Goal: Task Accomplishment & Management: Manage account settings

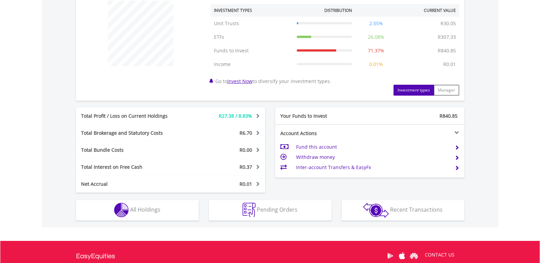
scroll to position [269, 0]
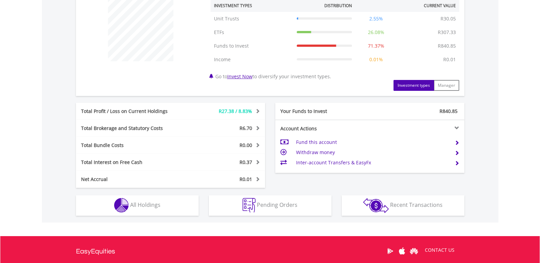
drag, startPoint x: 545, startPoint y: 78, endPoint x: 514, endPoint y: 177, distance: 103.8
click at [514, 177] on html "My Investments Invest Now New Listings Sell My Recurring Investments Pending Or…" at bounding box center [270, 35] width 540 height 609
click at [321, 164] on td "Inter-account Transfers & EasyFx" at bounding box center [372, 163] width 153 height 10
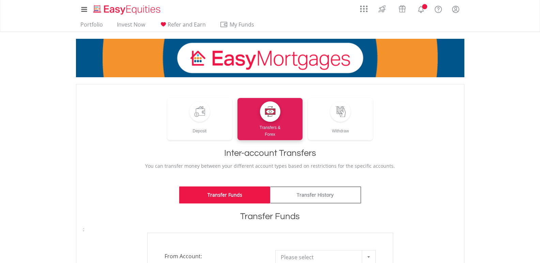
scroll to position [85, 0]
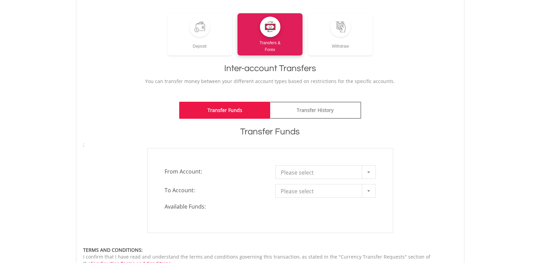
click at [539, 99] on html "My Investments Invest Now New Listings Sell My Recurring Investments Pending Or…" at bounding box center [270, 176] width 540 height 522
click at [365, 171] on div at bounding box center [369, 172] width 14 height 13
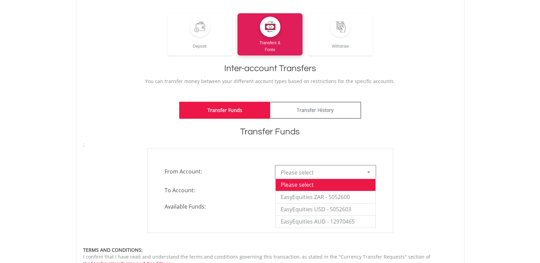
click at [435, 158] on div "**********" at bounding box center [270, 190] width 384 height 85
click at [369, 171] on div at bounding box center [369, 172] width 14 height 13
click at [402, 179] on div "**********" at bounding box center [270, 190] width 384 height 85
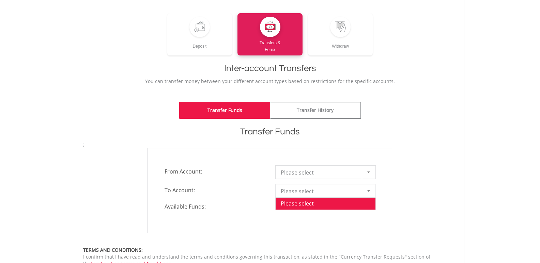
click at [374, 190] on div at bounding box center [369, 191] width 14 height 13
click at [372, 174] on div at bounding box center [369, 172] width 14 height 13
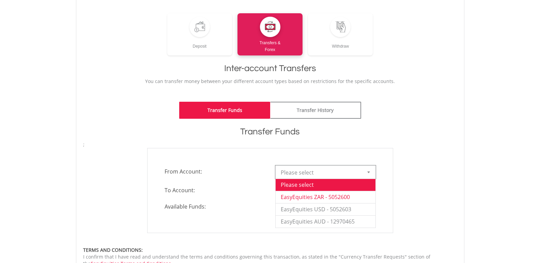
click at [346, 196] on li "EasyEquities ZAR - 5052600" at bounding box center [326, 197] width 100 height 12
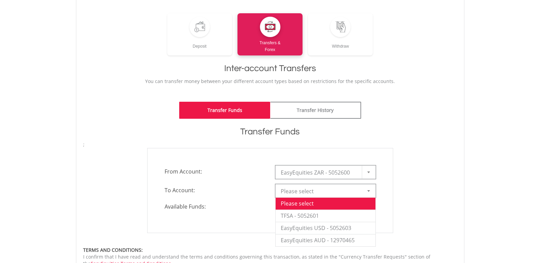
click at [369, 188] on div at bounding box center [369, 191] width 14 height 13
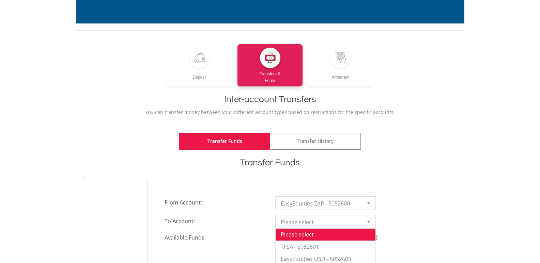
scroll to position [48, 0]
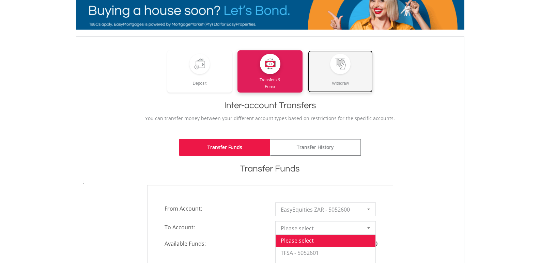
click at [340, 73] on div at bounding box center [340, 64] width 20 height 20
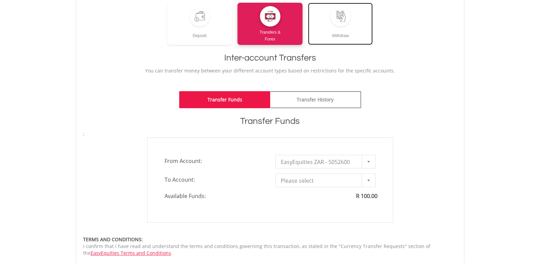
scroll to position [102, 0]
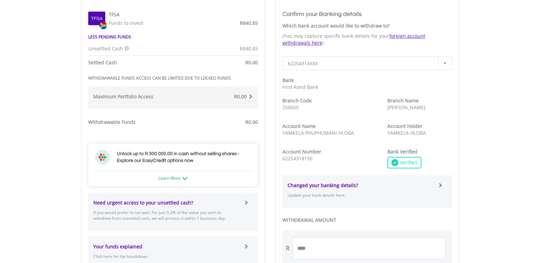
scroll to position [259, 0]
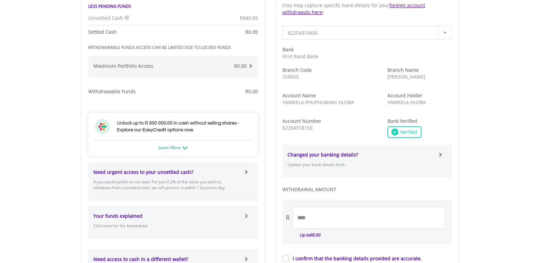
drag, startPoint x: 545, startPoint y: 80, endPoint x: 519, endPoint y: 170, distance: 92.9
click at [519, 170] on html "My Investments Invest Now New Listings Sell My Recurring Investments Pending Or…" at bounding box center [270, 108] width 540 height 734
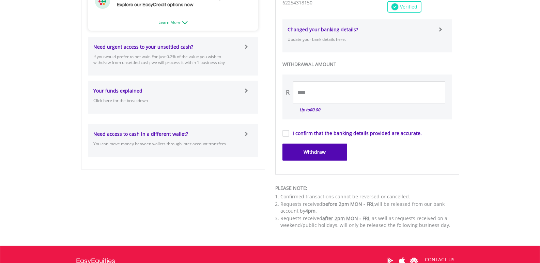
scroll to position [388, 0]
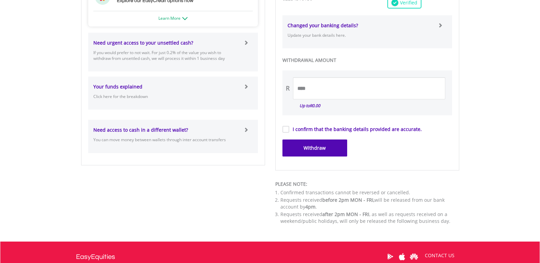
click at [289, 132] on label "I confirm that the banking details provided are accurate." at bounding box center [355, 129] width 133 height 7
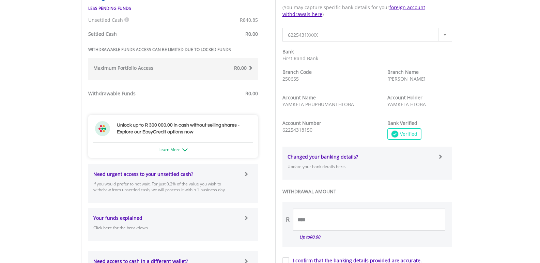
scroll to position [259, 0]
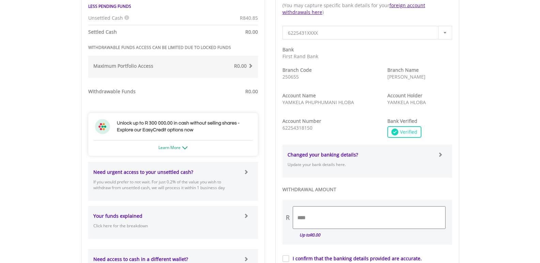
click at [318, 215] on input "****" at bounding box center [369, 218] width 152 height 22
click at [305, 218] on input "*********" at bounding box center [369, 218] width 152 height 22
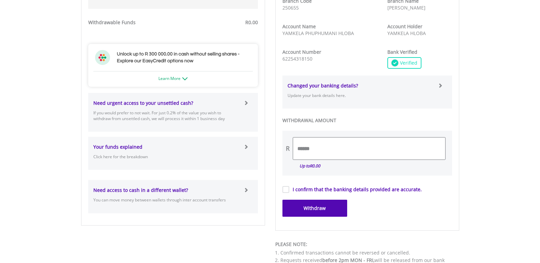
scroll to position [339, 0]
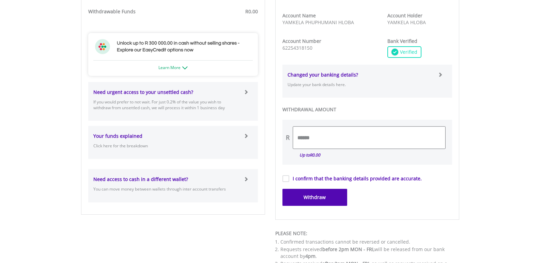
type input "******"
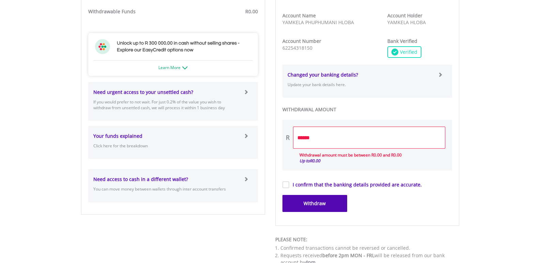
click at [246, 92] on span at bounding box center [246, 92] width 5 height 5
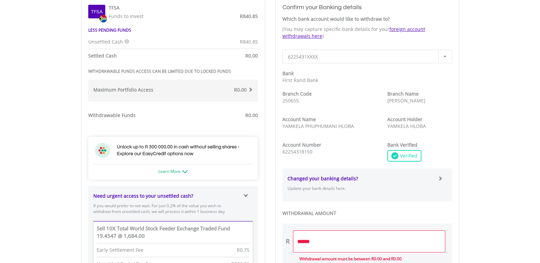
scroll to position [234, 0]
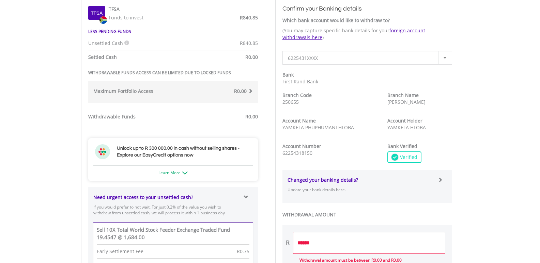
click at [242, 91] on span "R0.00" at bounding box center [240, 91] width 13 height 6
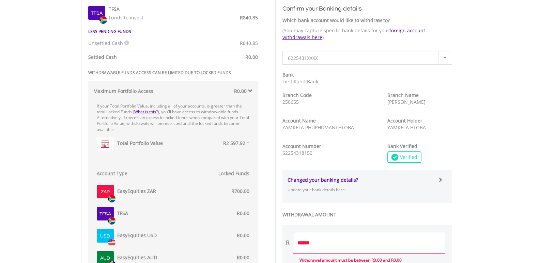
click at [249, 90] on span at bounding box center [250, 91] width 5 height 5
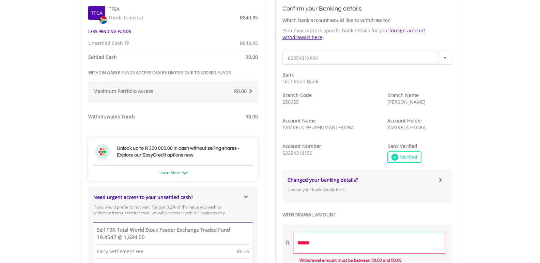
click at [249, 90] on span at bounding box center [250, 91] width 5 height 5
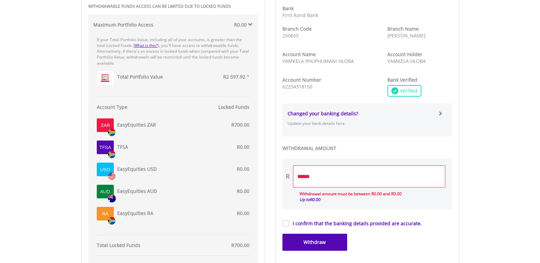
scroll to position [291, 0]
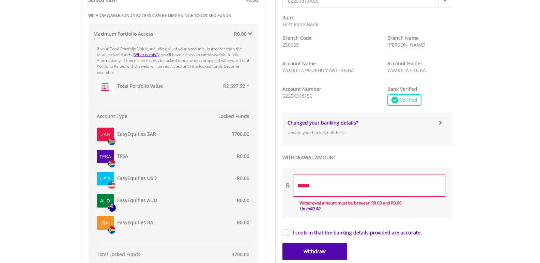
click at [250, 34] on span at bounding box center [250, 33] width 5 height 5
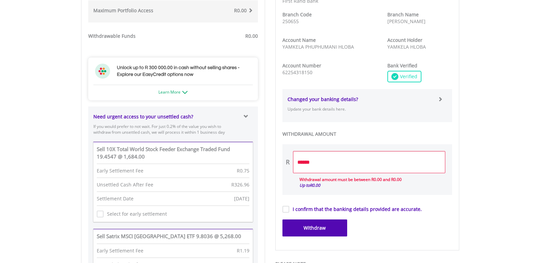
scroll to position [411, 0]
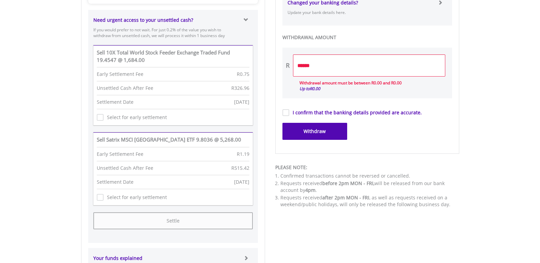
click at [313, 136] on button "Withdraw" at bounding box center [314, 131] width 65 height 17
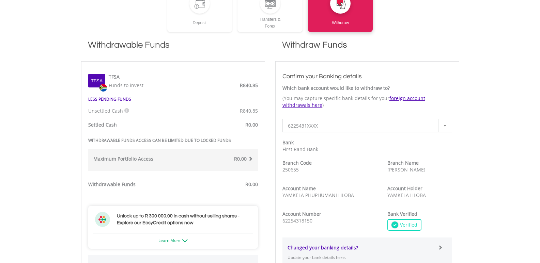
scroll to position [162, 0]
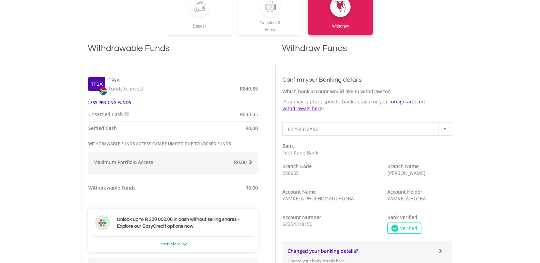
drag, startPoint x: 539, startPoint y: 86, endPoint x: 538, endPoint y: 104, distance: 18.1
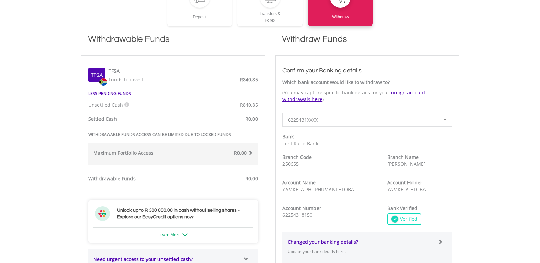
scroll to position [179, 0]
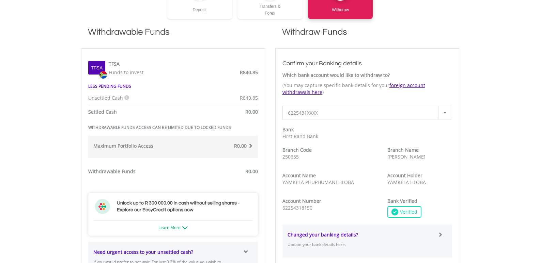
click at [109, 173] on strong "Withdrawable Funds" at bounding box center [111, 171] width 47 height 6
click at [239, 169] on div "R0.00" at bounding box center [218, 172] width 90 height 9
click at [255, 174] on span "R0.00" at bounding box center [251, 171] width 13 height 6
click at [245, 149] on label "R0.00" at bounding box center [240, 146] width 13 height 7
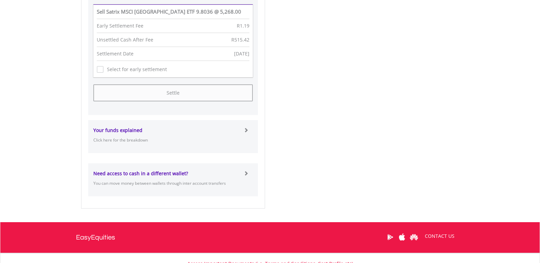
scroll to position [823, 0]
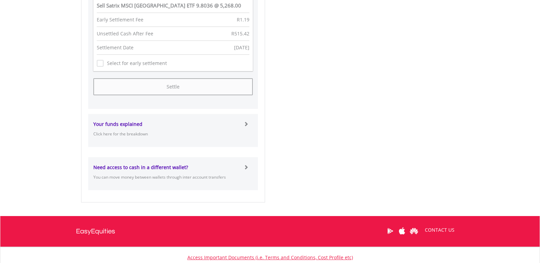
click at [245, 127] on div at bounding box center [251, 124] width 14 height 7
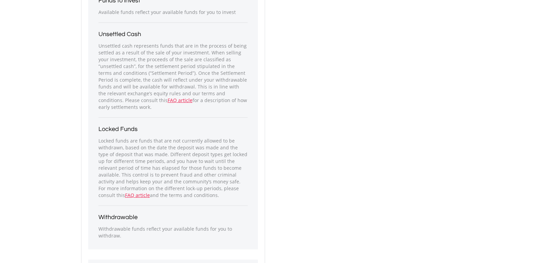
scroll to position [881, 0]
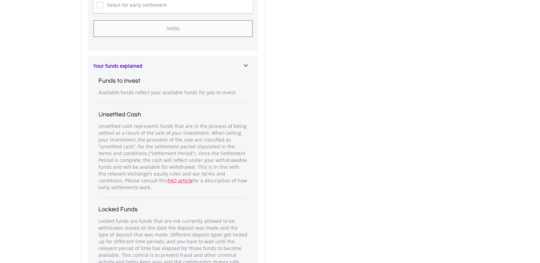
click at [248, 64] on div at bounding box center [251, 66] width 14 height 7
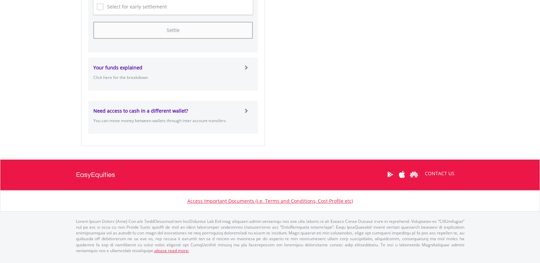
scroll to position [874, 0]
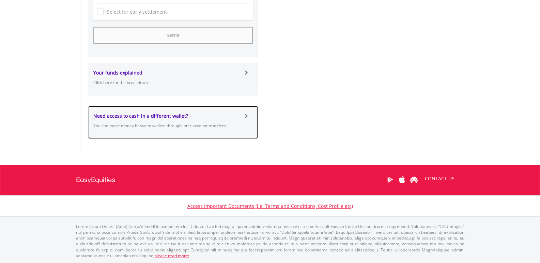
click at [245, 117] on span at bounding box center [246, 115] width 5 height 5
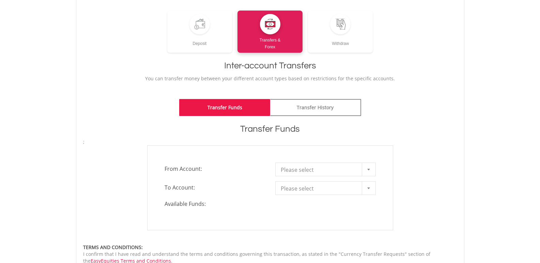
drag, startPoint x: 543, startPoint y: 67, endPoint x: 531, endPoint y: 102, distance: 36.8
click at [534, 107] on html "My Investments Invest Now New Listings Sell My Recurring Investments Pending Or…" at bounding box center [270, 173] width 540 height 522
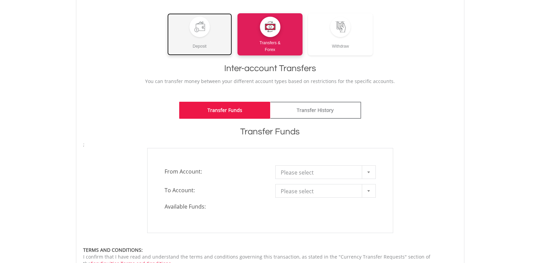
click at [201, 40] on div "Deposit" at bounding box center [199, 43] width 65 height 13
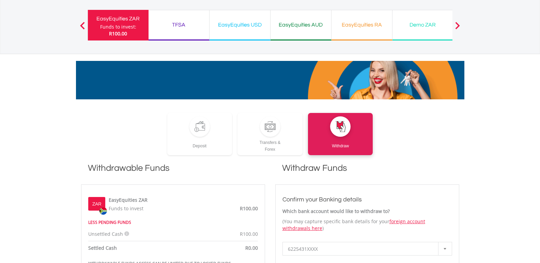
scroll to position [42, 0]
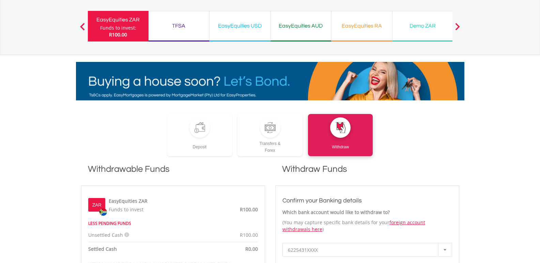
drag, startPoint x: 0, startPoint y: 0, endPoint x: 519, endPoint y: 68, distance: 523.7
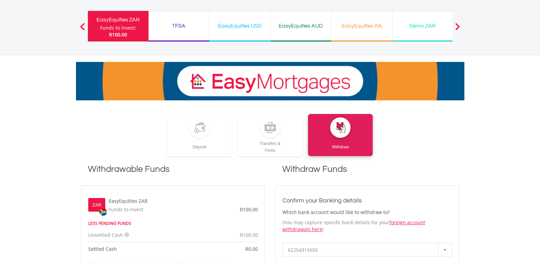
click at [171, 32] on div "TFSA Funds to invest: R100.00" at bounding box center [179, 26] width 61 height 31
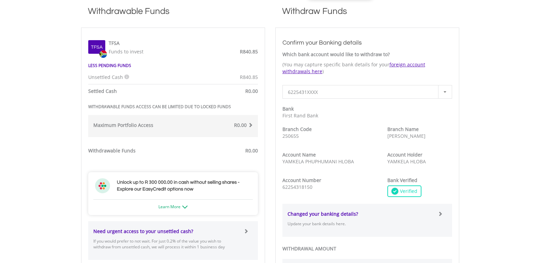
scroll to position [203, 0]
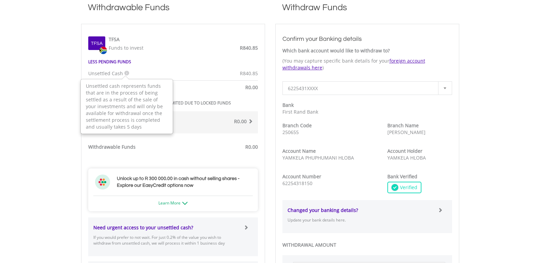
click at [127, 73] on icon at bounding box center [126, 73] width 5 height 5
click at [197, 80] on div "Tfsa TFSA Funds to invest R840.85 LESS PENDING FUNDS *" at bounding box center [173, 187] width 170 height 312
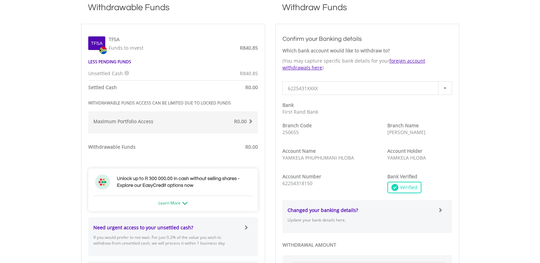
click at [251, 90] on span "R0.00" at bounding box center [251, 87] width 13 height 6
click at [251, 87] on span "R0.00" at bounding box center [251, 87] width 13 height 6
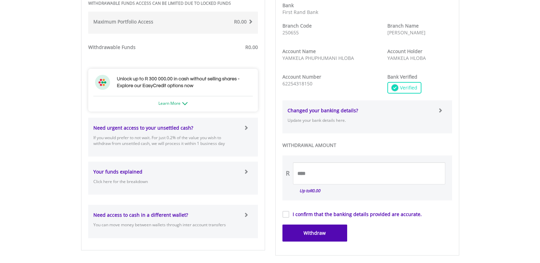
scroll to position [317, 0]
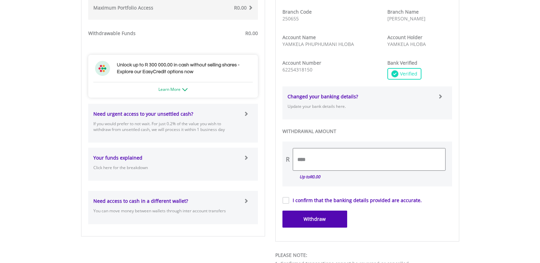
click at [310, 160] on input "****" at bounding box center [369, 160] width 152 height 22
type input "*"
type input "******"
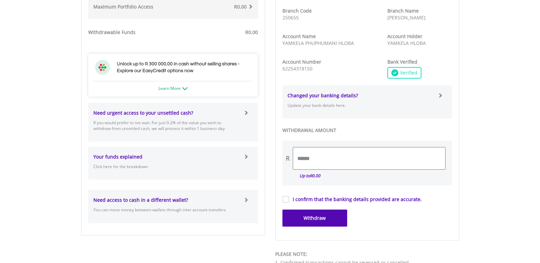
scroll to position [331, 0]
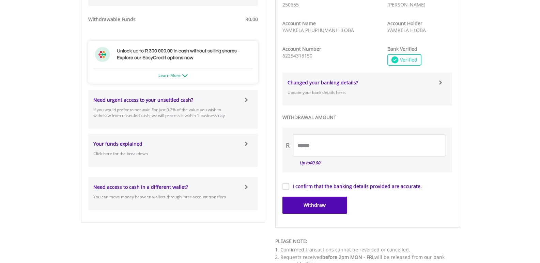
click at [290, 186] on form "**********" at bounding box center [367, 61] width 170 height 308
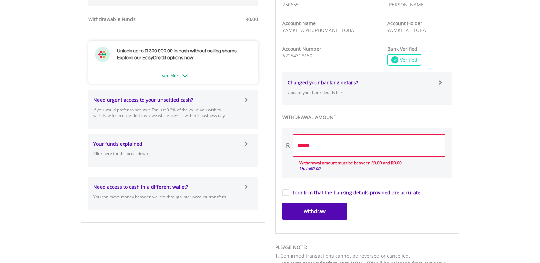
click at [143, 105] on div "Need urgent access to your unsettled cash? If you would prefer to not wait. For…" at bounding box center [166, 109] width 156 height 25
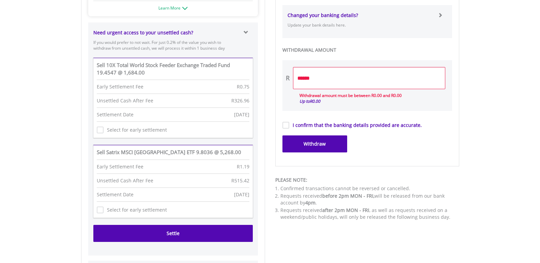
scroll to position [408, 0]
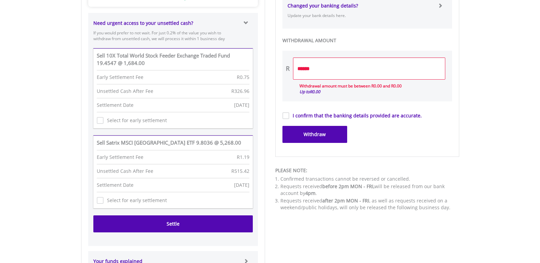
click at [173, 223] on button "Settle" at bounding box center [172, 224] width 159 height 17
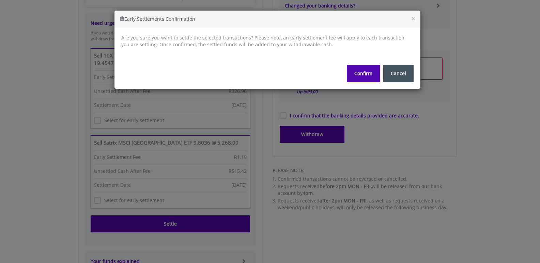
click at [366, 74] on button "Confirm" at bounding box center [363, 73] width 33 height 17
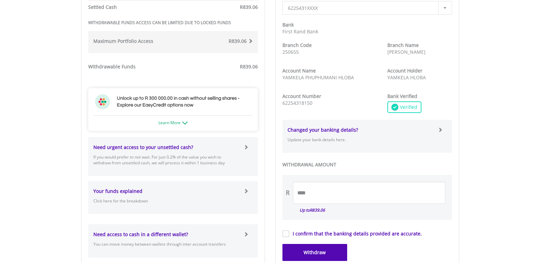
scroll to position [325, 0]
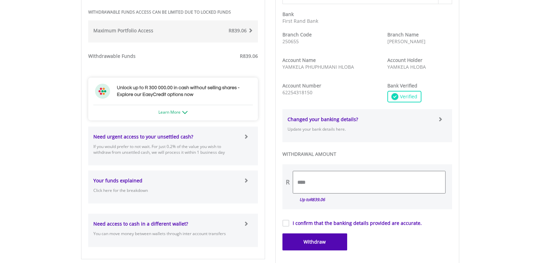
click at [309, 183] on input "****" at bounding box center [369, 182] width 152 height 22
click at [301, 185] on input "********" at bounding box center [369, 182] width 152 height 22
type input "******"
click at [316, 241] on button "Withdraw" at bounding box center [314, 242] width 65 height 17
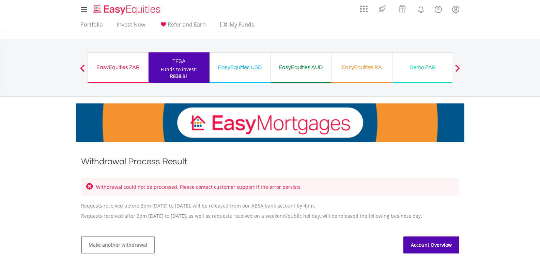
scroll to position [116, 0]
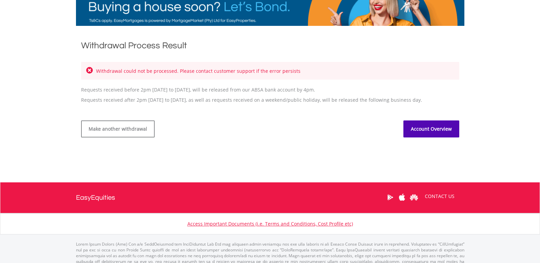
click at [430, 130] on link "Account Overview" at bounding box center [431, 129] width 56 height 17
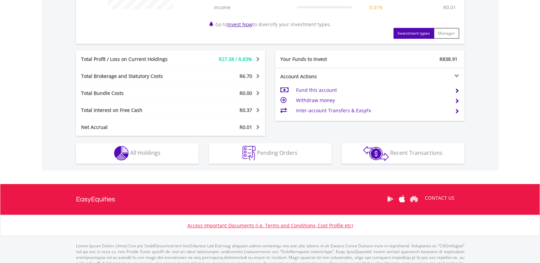
scroll to position [340, 0]
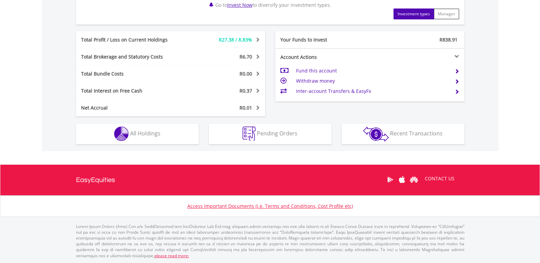
click at [311, 81] on td "Withdraw money" at bounding box center [372, 81] width 153 height 10
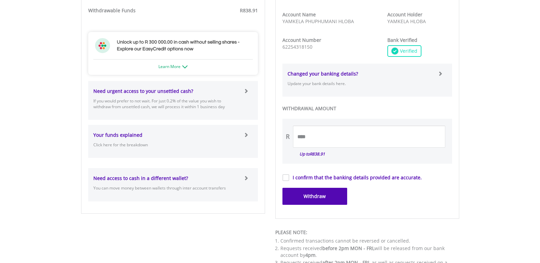
scroll to position [342, 0]
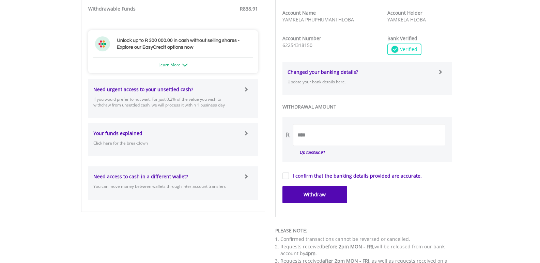
click at [529, 165] on html "My Investments Invest Now New Listings Sell My Recurring Investments Pending Or…" at bounding box center [270, 25] width 540 height 734
click at [299, 136] on input "****" at bounding box center [369, 135] width 152 height 22
click at [287, 175] on form "**********" at bounding box center [367, 50] width 170 height 308
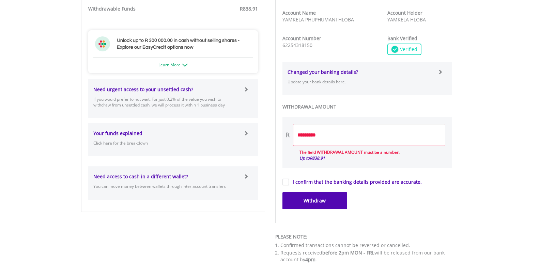
click at [289, 182] on label "I confirm that the banking details provided are accurate." at bounding box center [355, 182] width 133 height 7
click at [324, 136] on input "*********" at bounding box center [369, 135] width 152 height 22
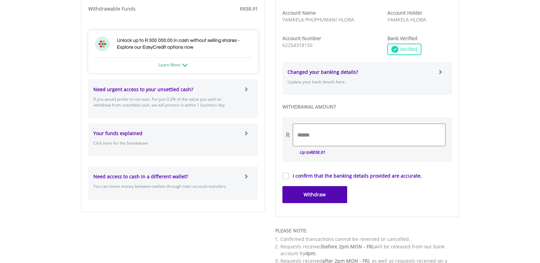
type input "******"
click at [307, 196] on button "Withdraw" at bounding box center [314, 194] width 65 height 17
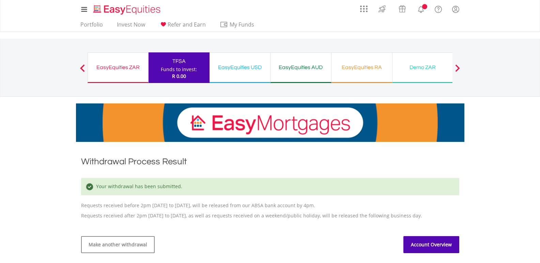
scroll to position [123, 0]
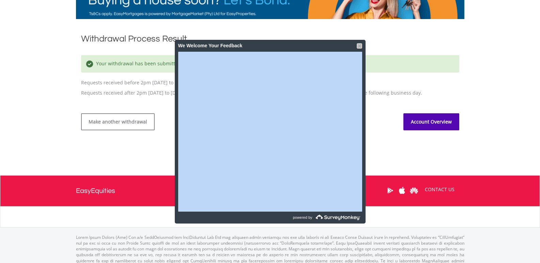
click at [358, 46] on div at bounding box center [359, 45] width 5 height 5
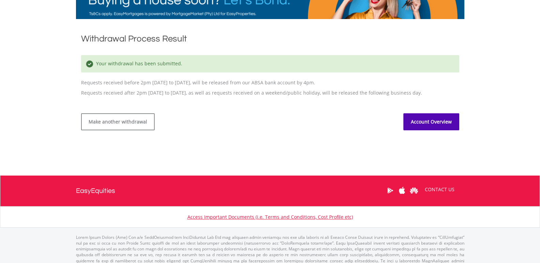
scroll to position [0, 0]
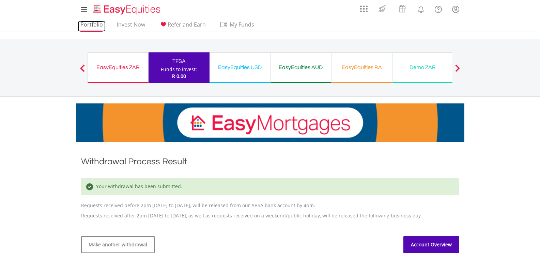
click at [90, 22] on link "Portfolio" at bounding box center [92, 26] width 28 height 11
